Goal: Navigation & Orientation: Find specific page/section

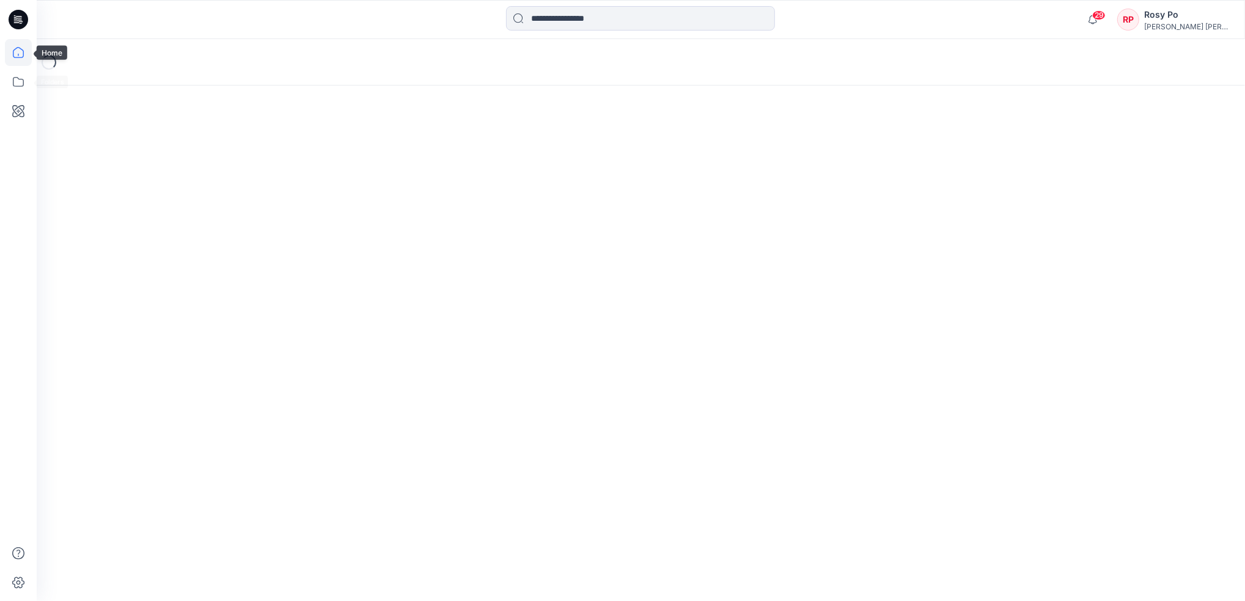
click at [24, 64] on icon at bounding box center [18, 52] width 27 height 27
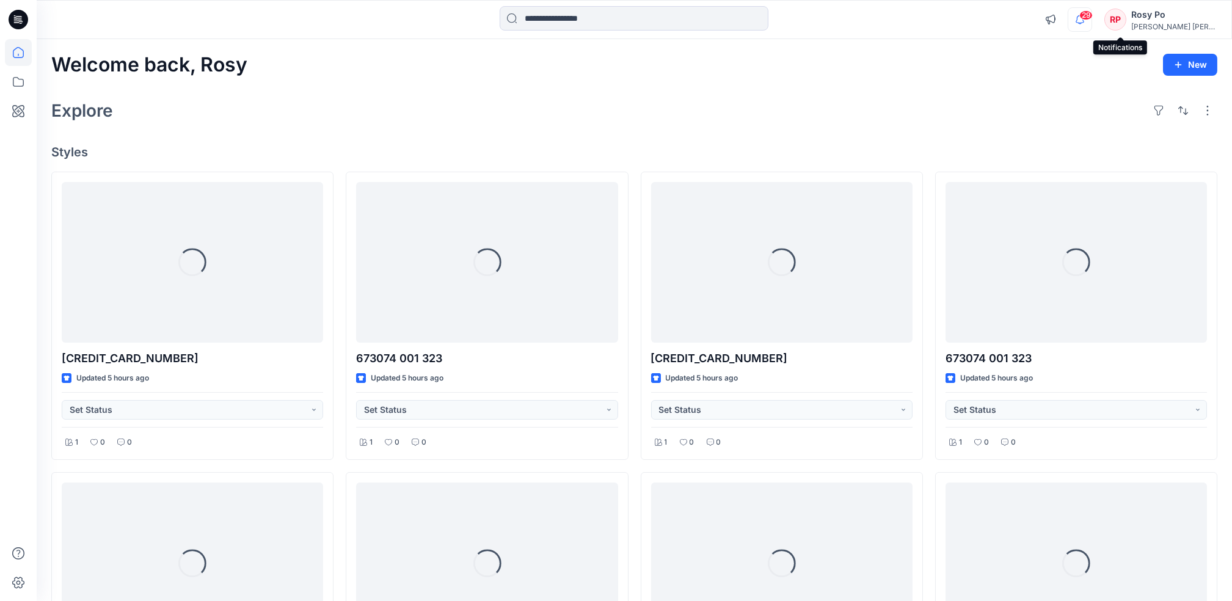
click at [1092, 21] on icon "button" at bounding box center [1080, 19] width 23 height 24
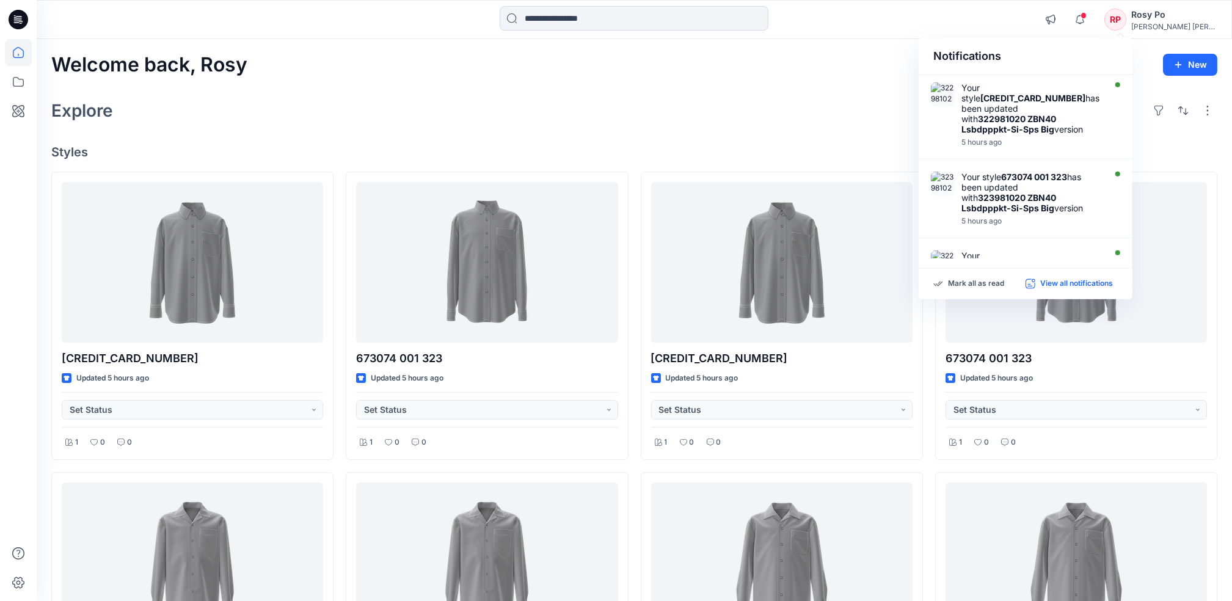
click at [1062, 282] on p "View all notifications" at bounding box center [1077, 284] width 73 height 11
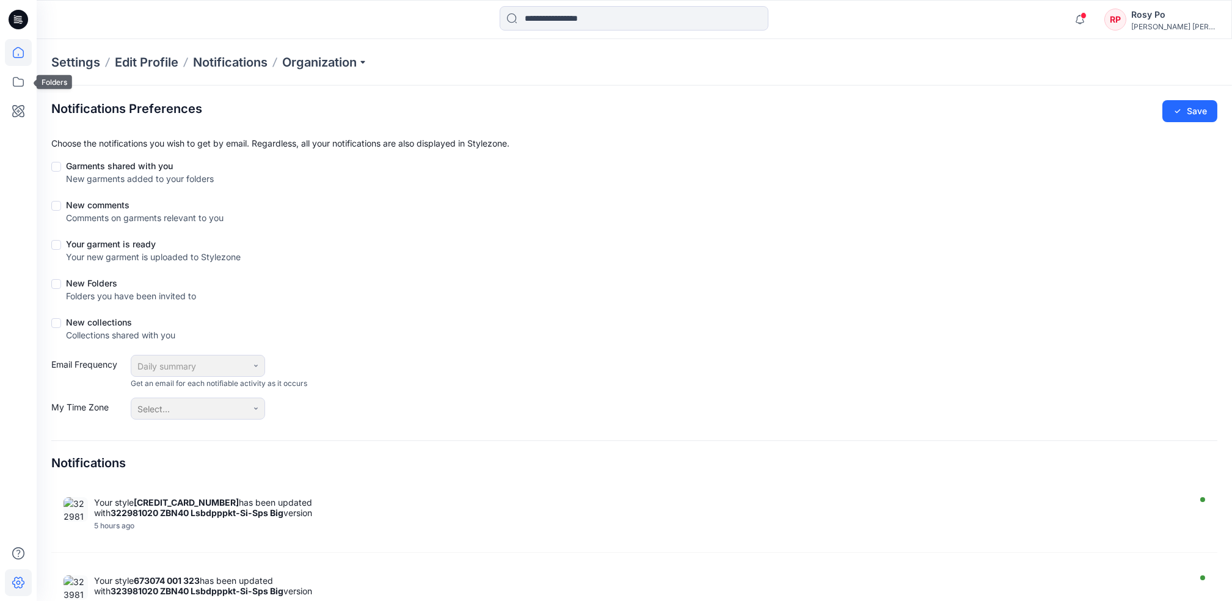
click at [18, 59] on icon at bounding box center [18, 52] width 27 height 27
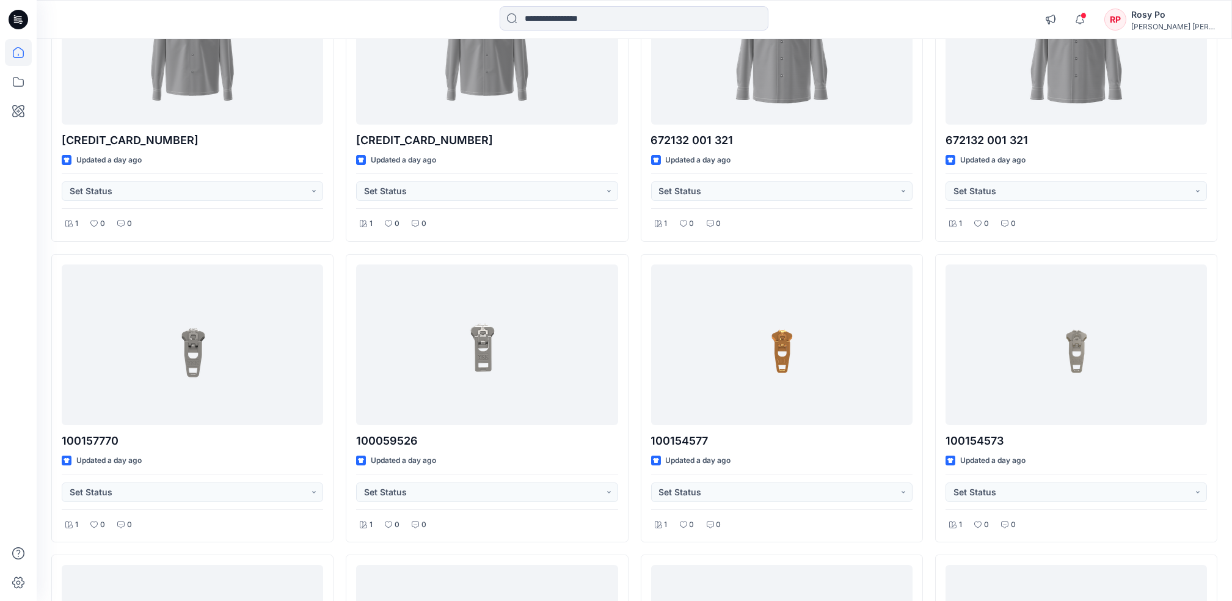
scroll to position [356, 0]
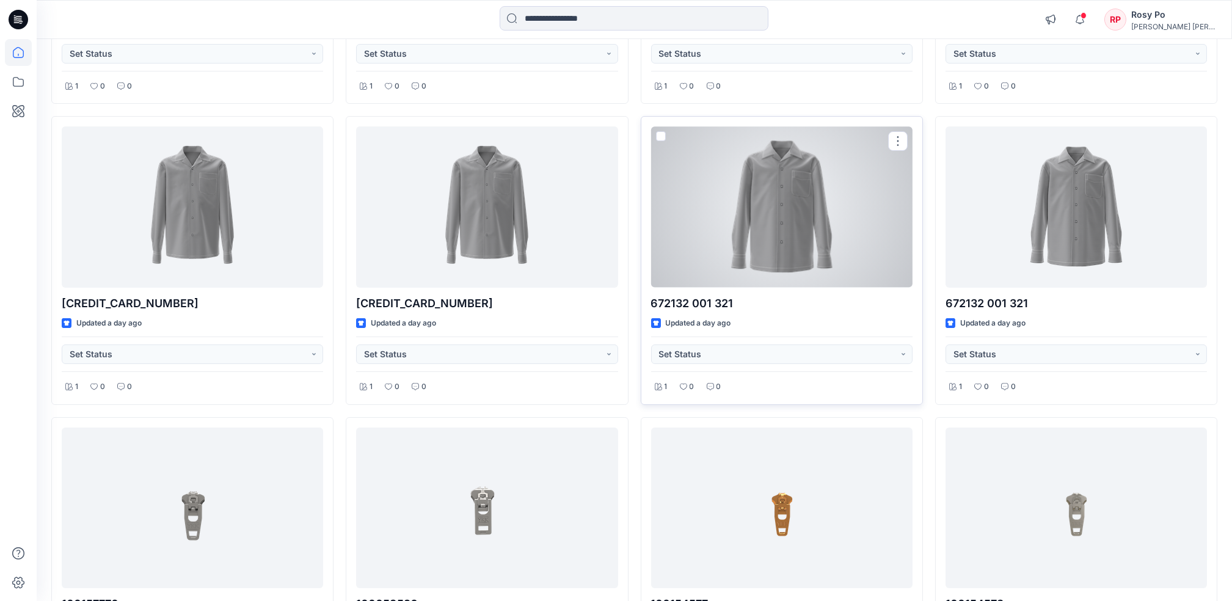
click at [799, 315] on div "672132 001 321 Updated a day ago Set Status 1 0 0" at bounding box center [782, 260] width 282 height 289
click at [828, 276] on div at bounding box center [782, 206] width 262 height 161
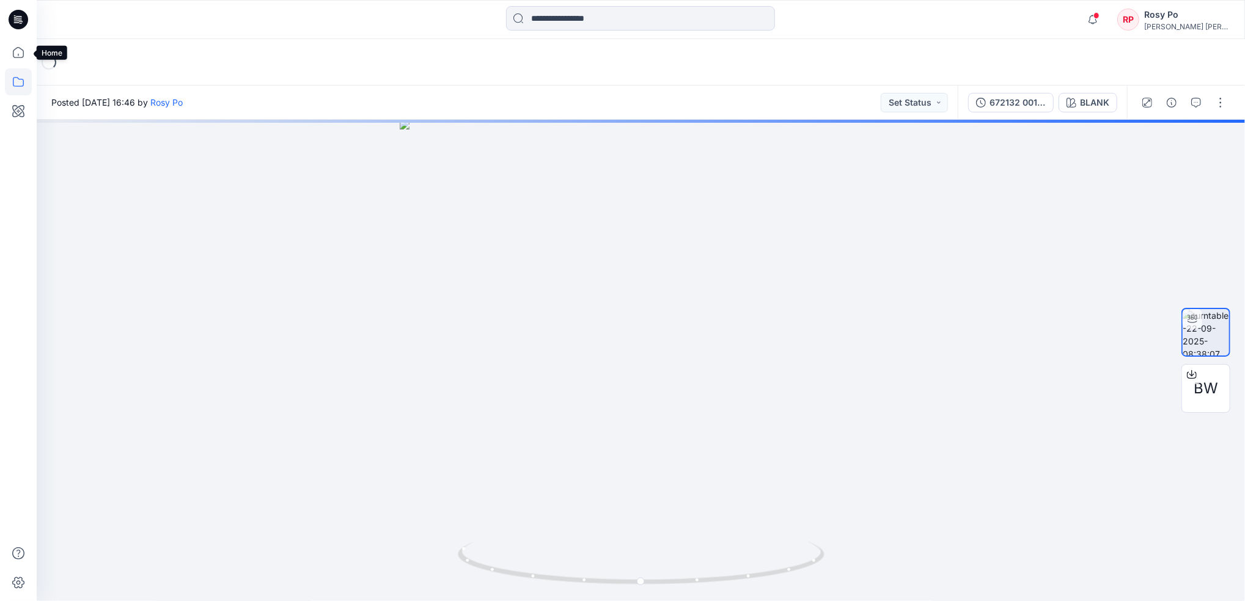
click at [21, 53] on icon at bounding box center [18, 52] width 27 height 27
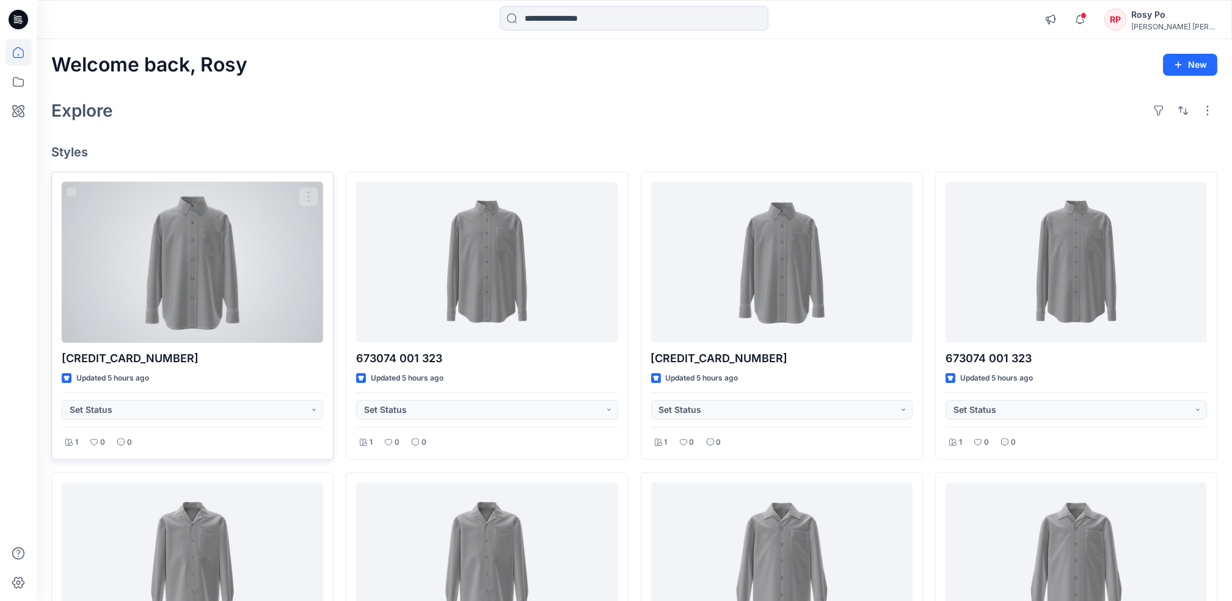
click at [204, 215] on div at bounding box center [193, 262] width 262 height 161
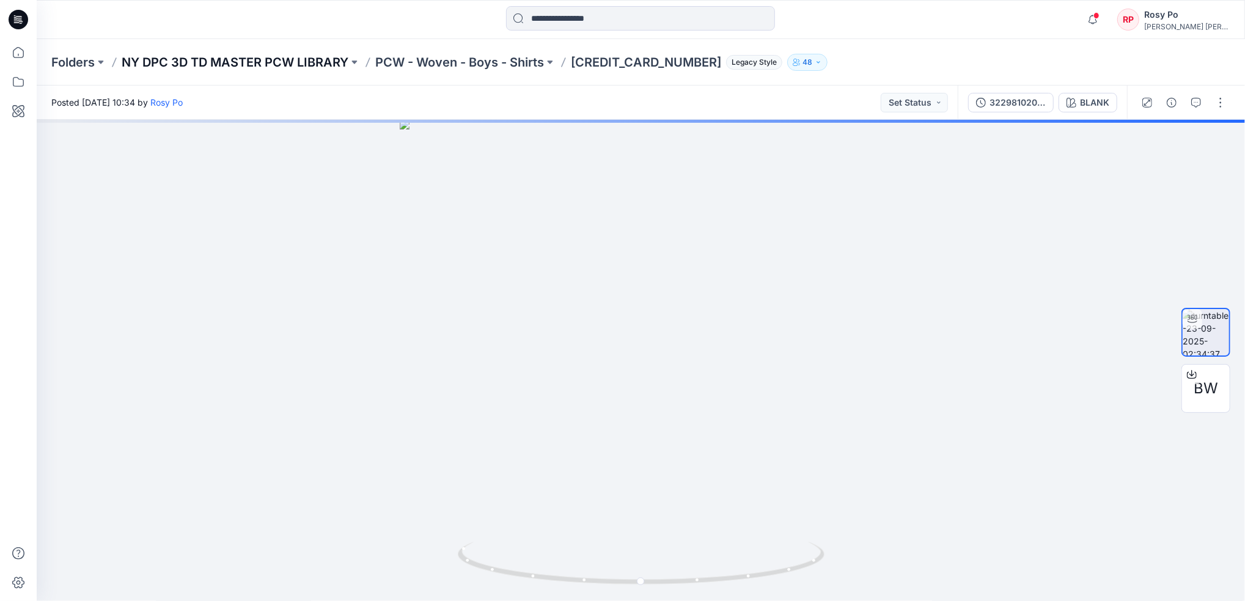
click at [304, 58] on p "NY DPC 3D TD MASTER PCW LIBRARY" at bounding box center [235, 62] width 227 height 17
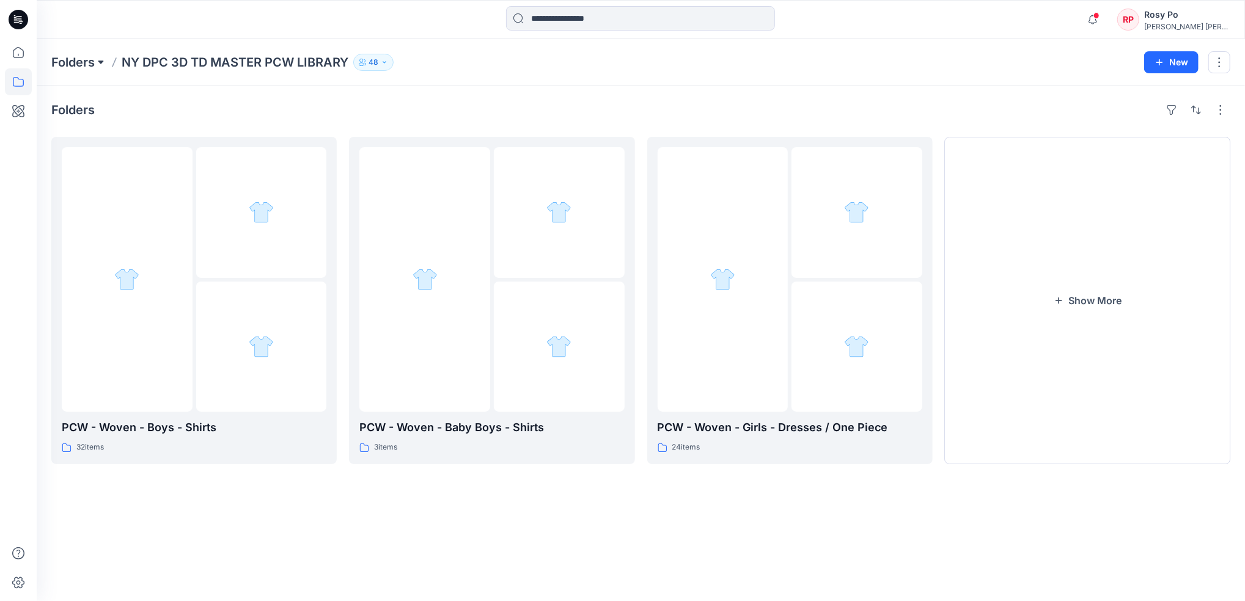
click at [101, 61] on button at bounding box center [101, 62] width 12 height 17
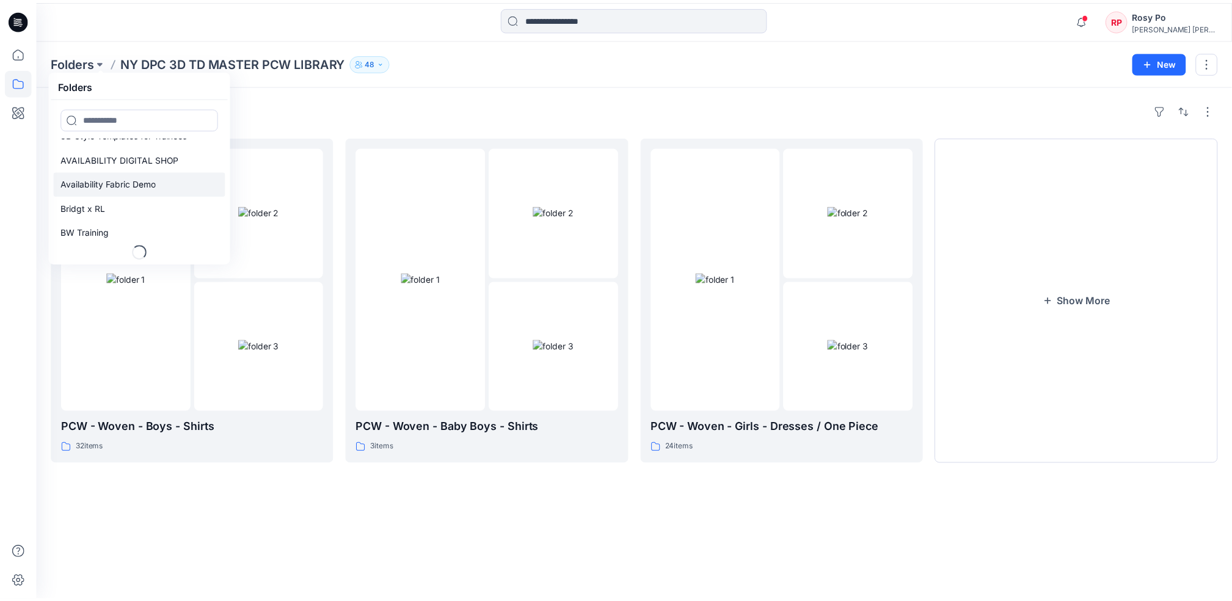
scroll to position [88, 0]
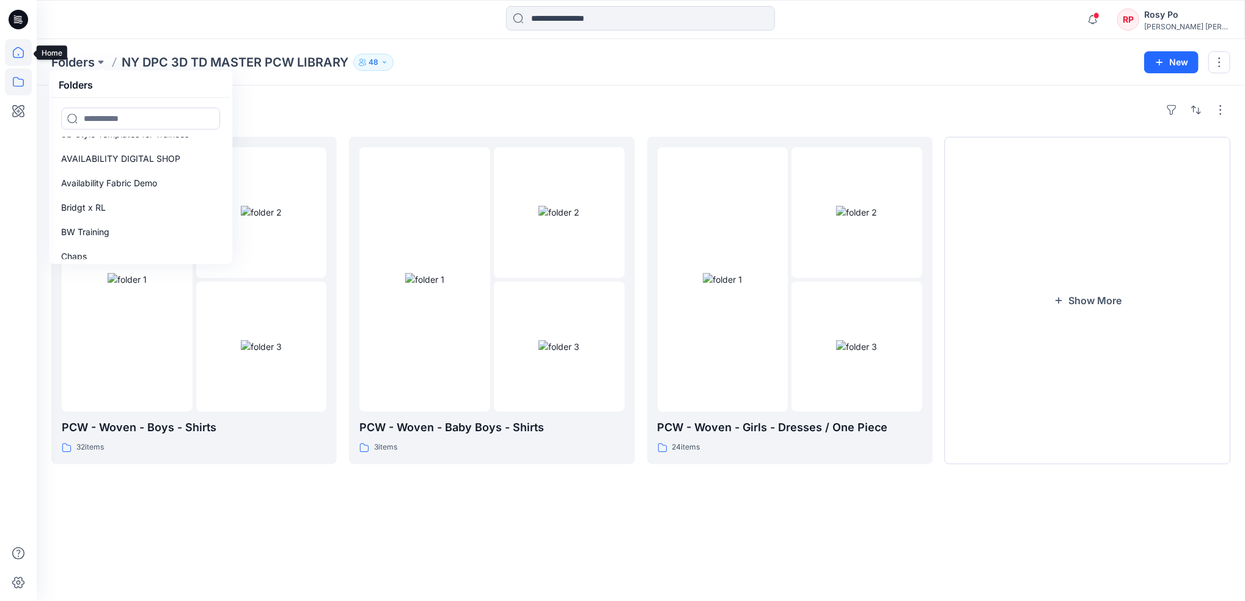
click at [16, 49] on icon at bounding box center [18, 52] width 27 height 27
click at [16, 82] on icon at bounding box center [18, 81] width 27 height 27
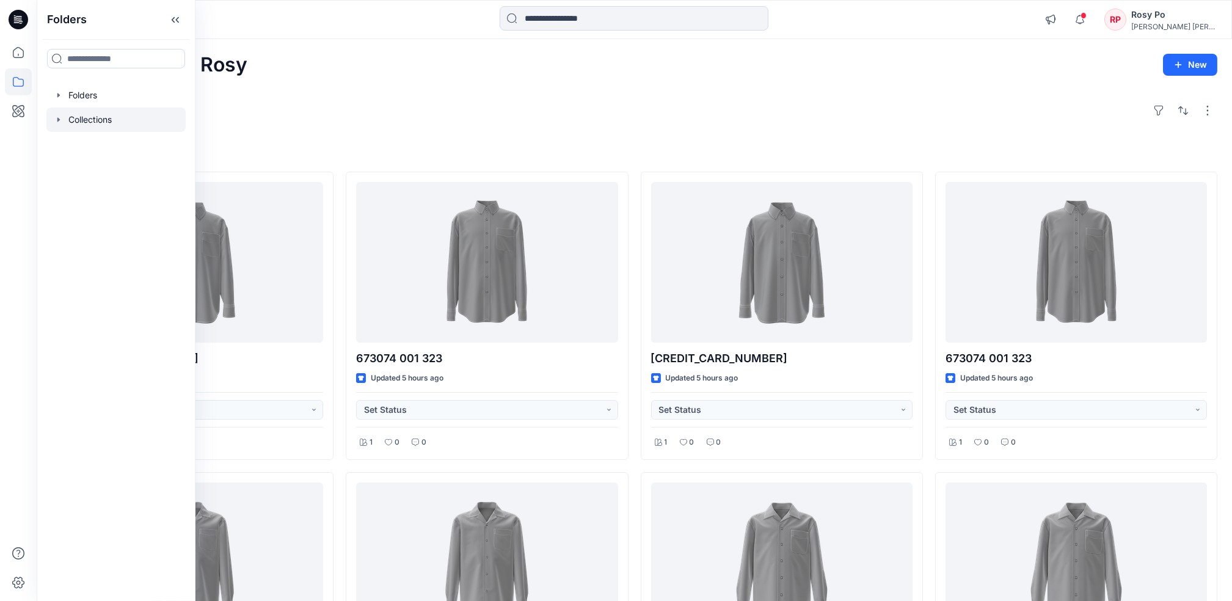
click at [89, 114] on div at bounding box center [115, 120] width 139 height 24
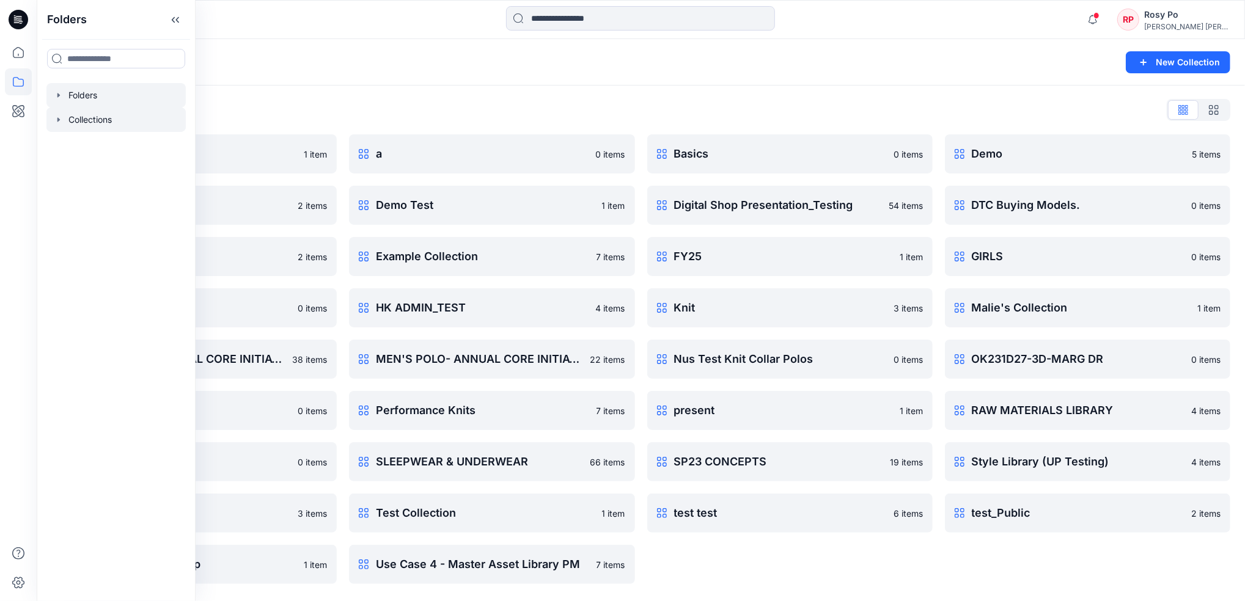
click at [111, 100] on div at bounding box center [115, 95] width 139 height 24
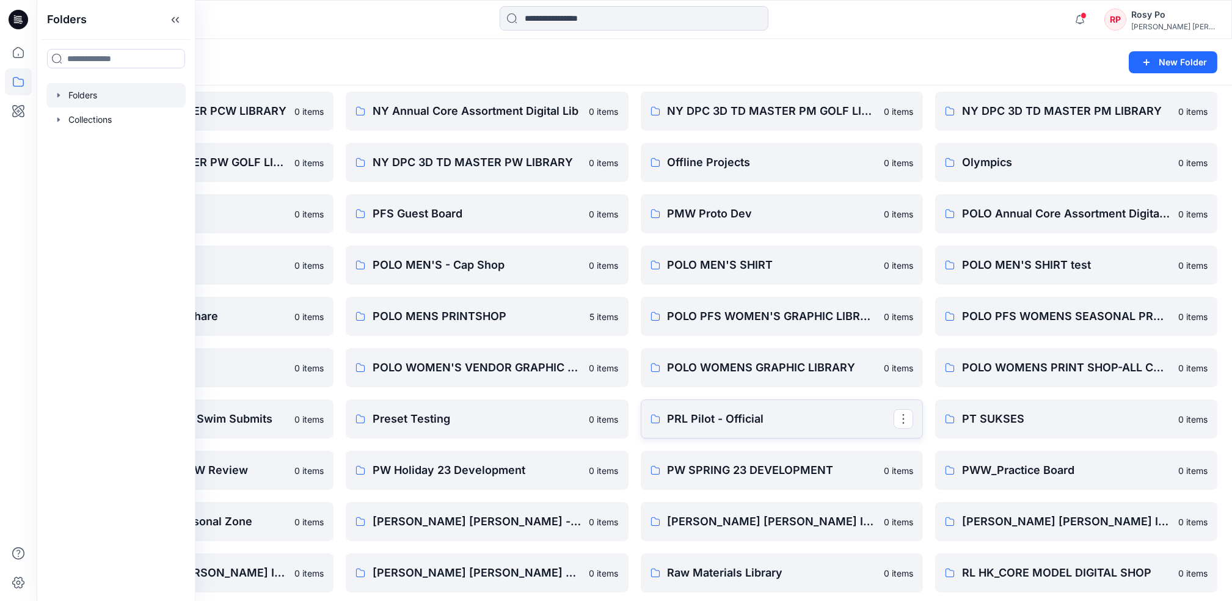
scroll to position [731, 0]
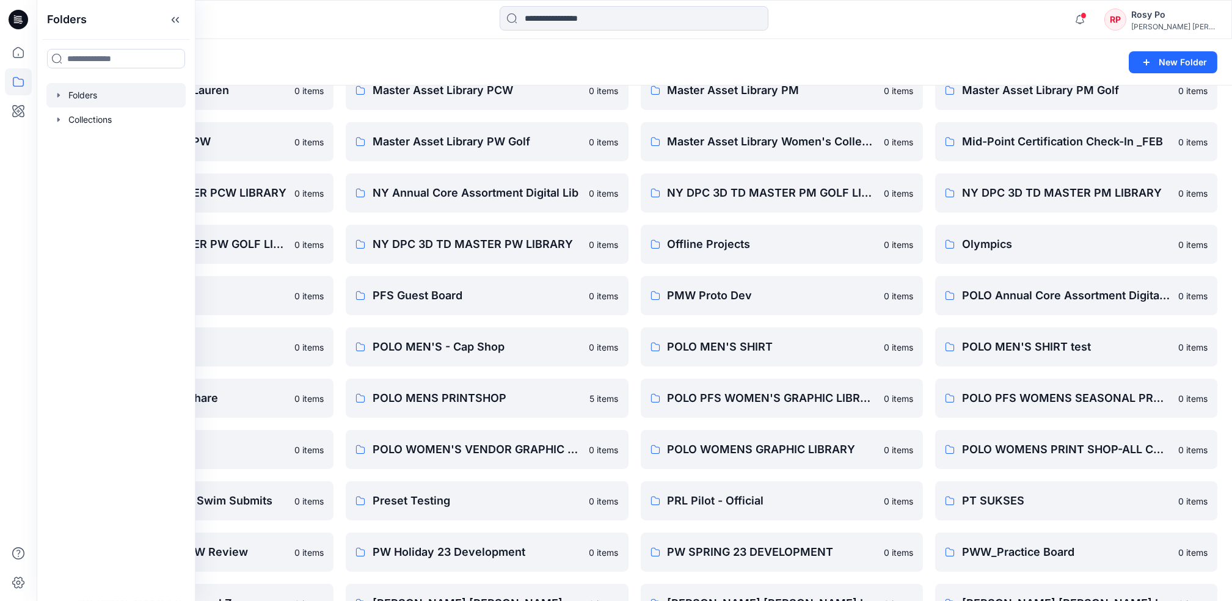
click at [771, 44] on div "Folders New Folder" at bounding box center [635, 62] width 1196 height 46
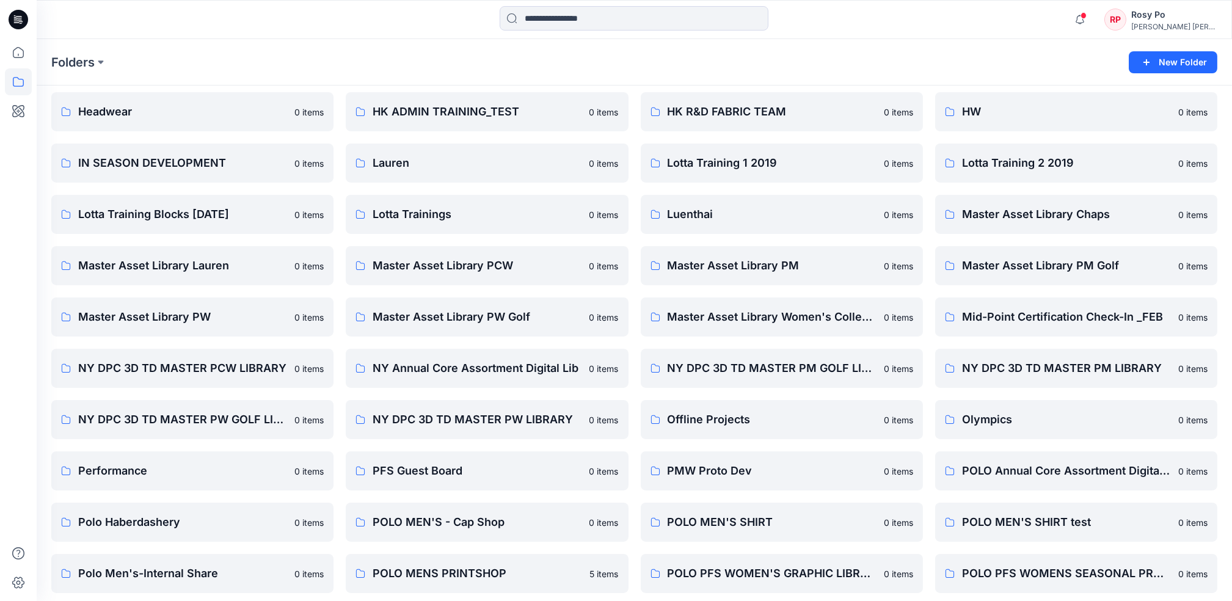
scroll to position [486, 0]
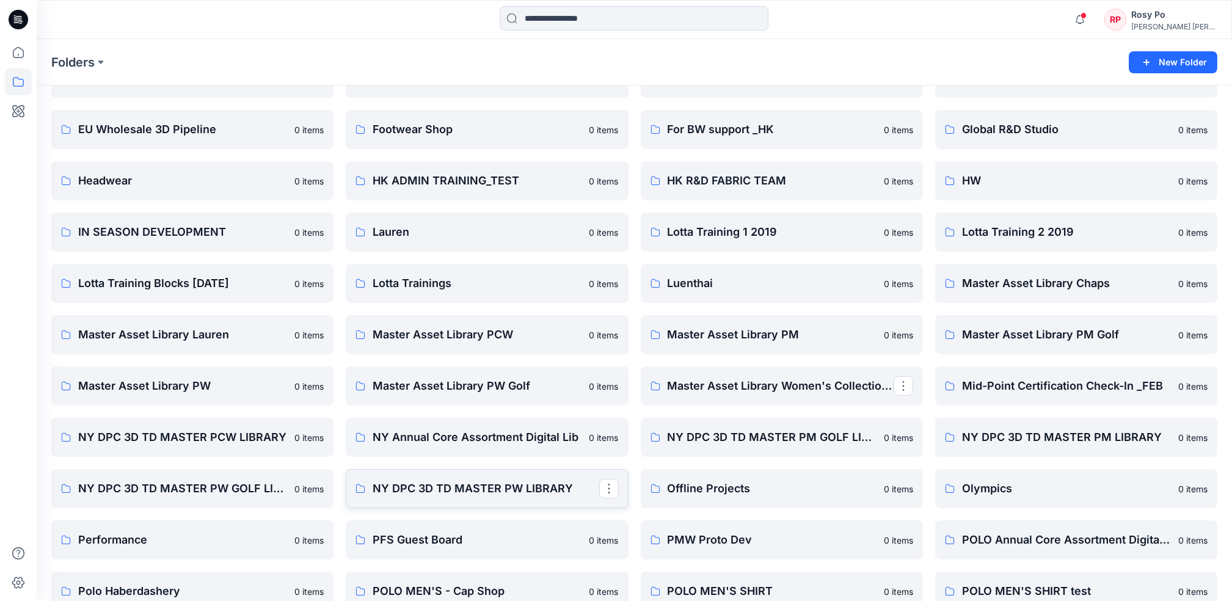
click at [533, 500] on link "NY DPC 3D TD MASTER PW LIBRARY" at bounding box center [487, 488] width 282 height 39
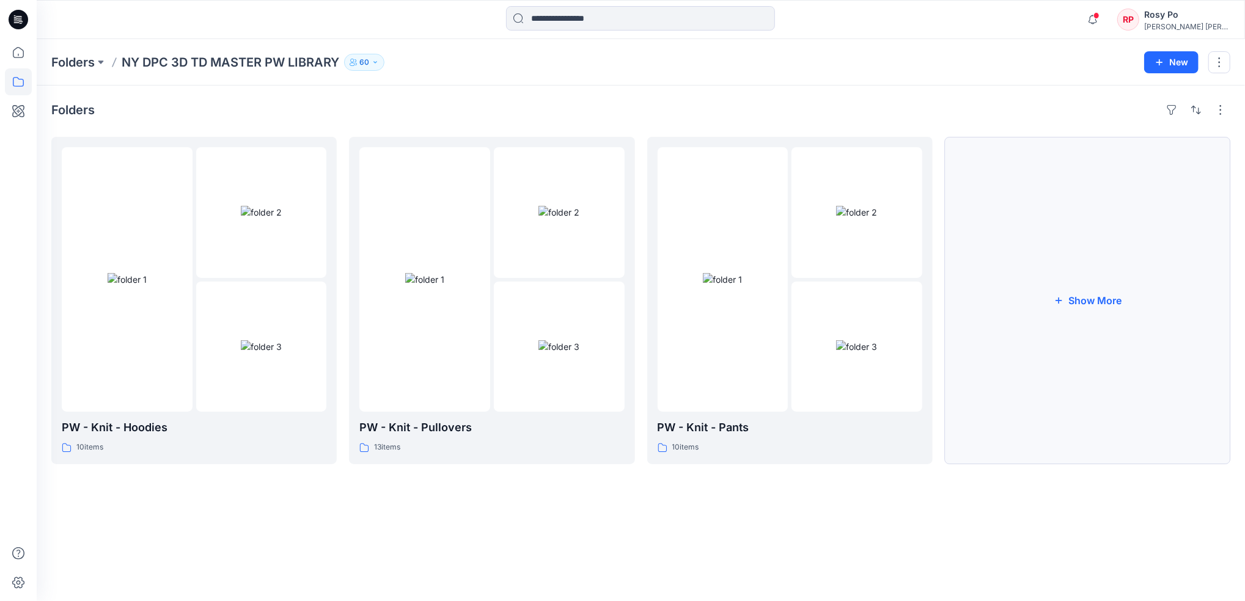
click at [1113, 323] on button "Show More" at bounding box center [1087, 301] width 285 height 328
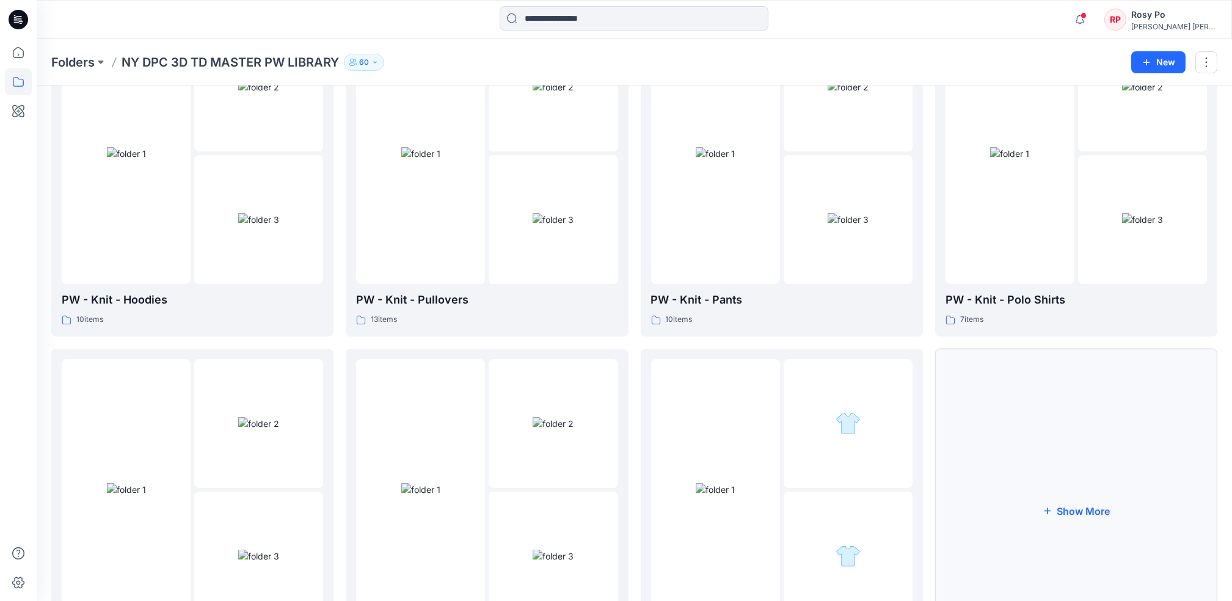
scroll to position [230, 0]
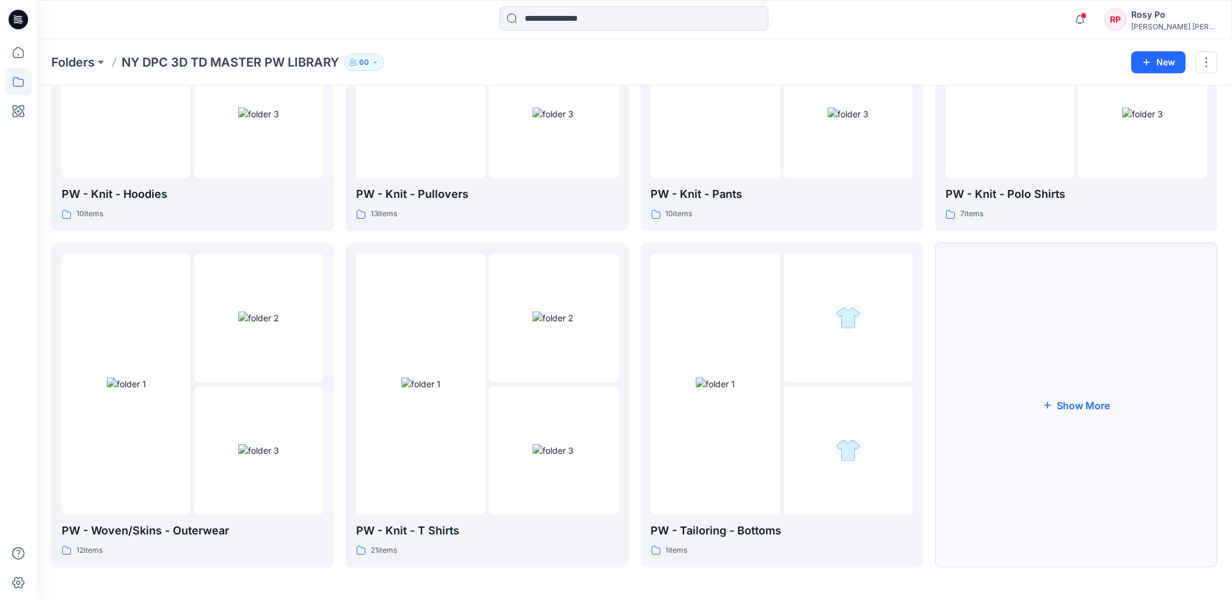
click at [1046, 433] on button "Show More" at bounding box center [1077, 405] width 282 height 324
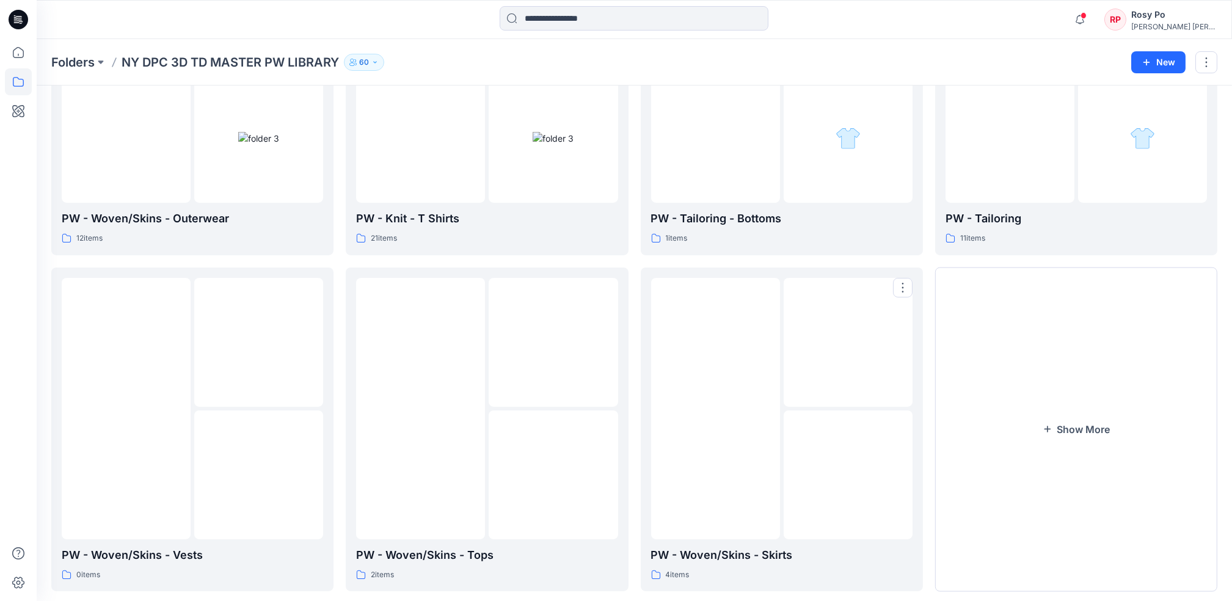
scroll to position [556, 0]
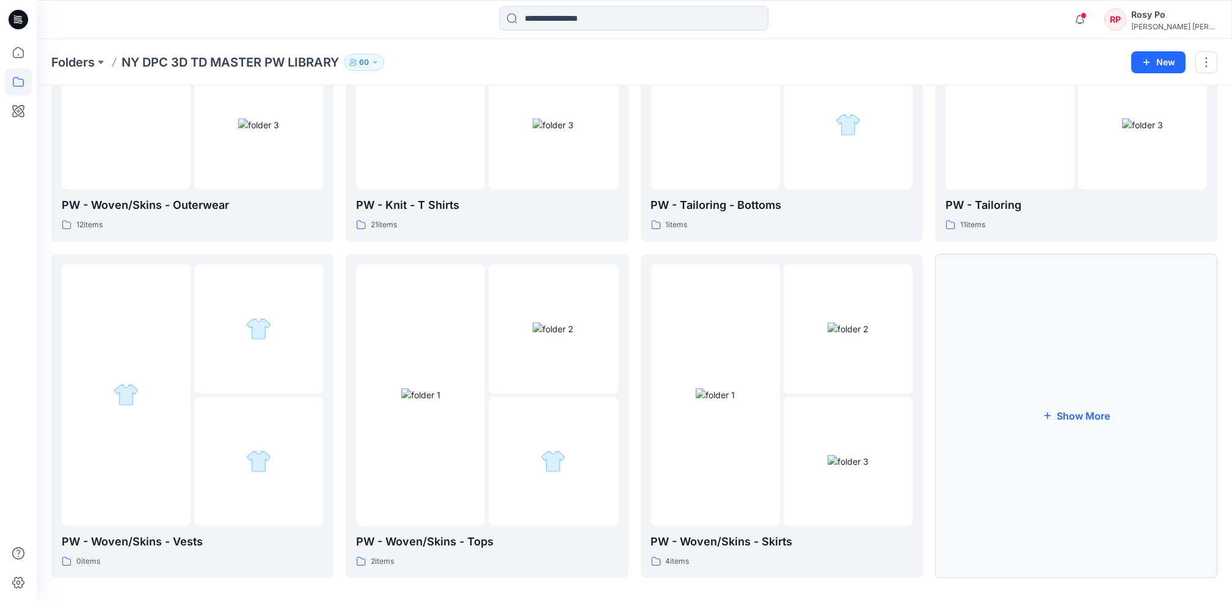
click at [1193, 400] on button "Show More" at bounding box center [1077, 416] width 282 height 324
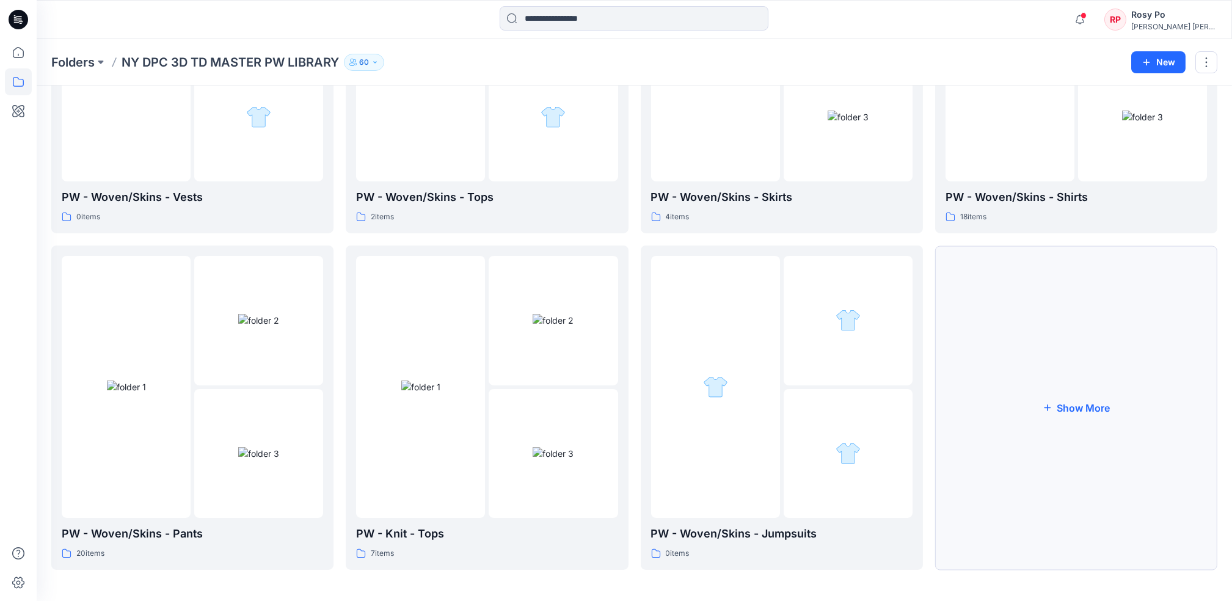
scroll to position [903, 0]
click at [1165, 425] on button "Show More" at bounding box center [1077, 405] width 282 height 324
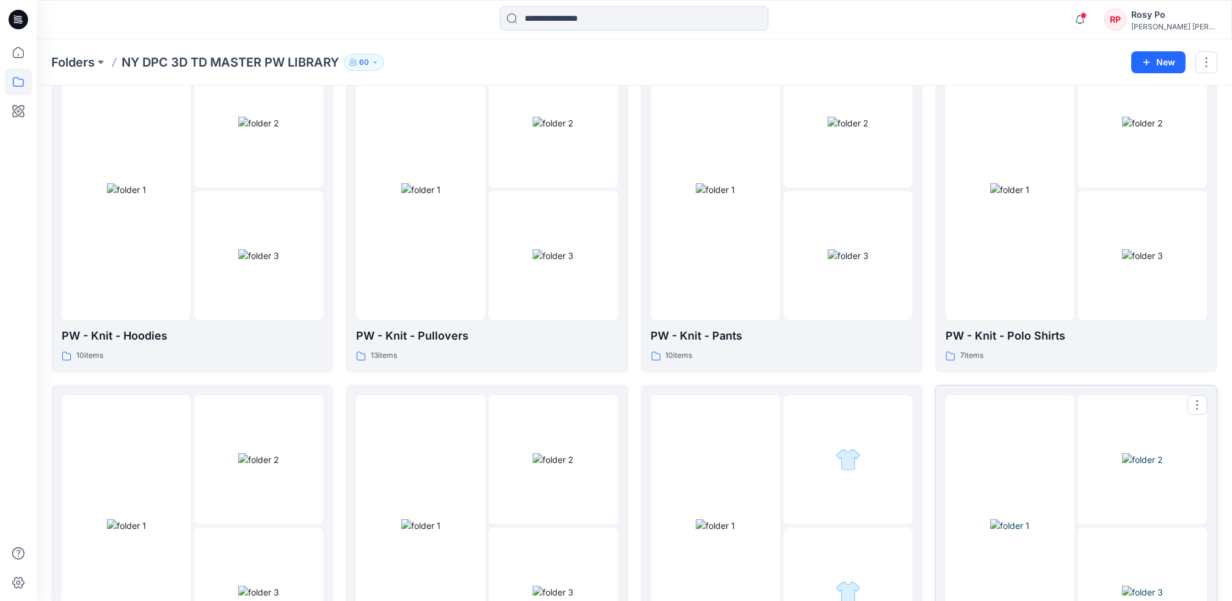
scroll to position [333, 0]
